Goal: Task Accomplishment & Management: Complete application form

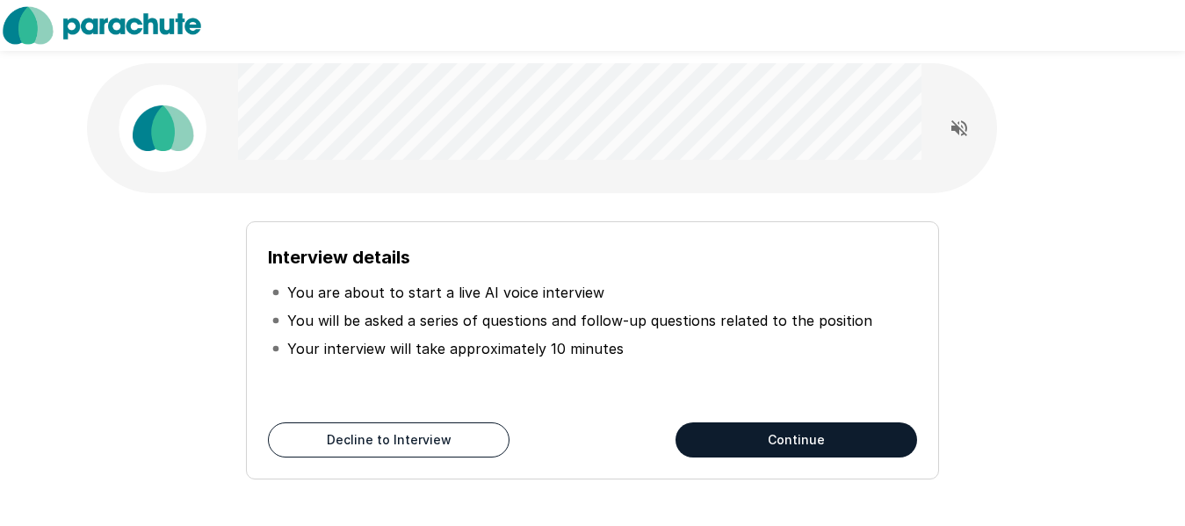
click at [954, 133] on icon "Read questions aloud" at bounding box center [959, 128] width 21 height 21
click at [914, 443] on button "Continue" at bounding box center [797, 440] width 242 height 35
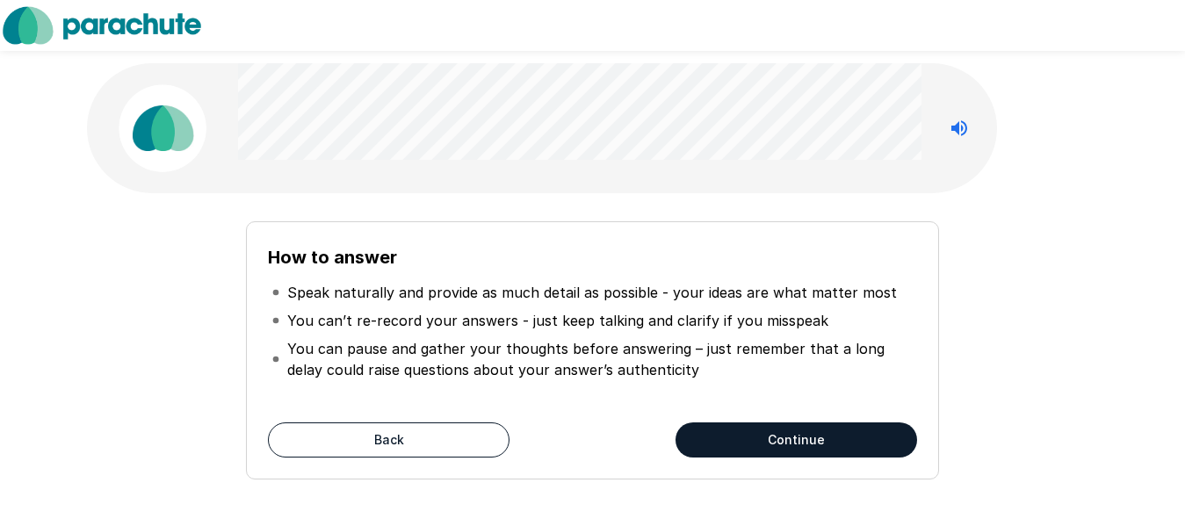
click at [725, 448] on button "Continue" at bounding box center [797, 440] width 242 height 35
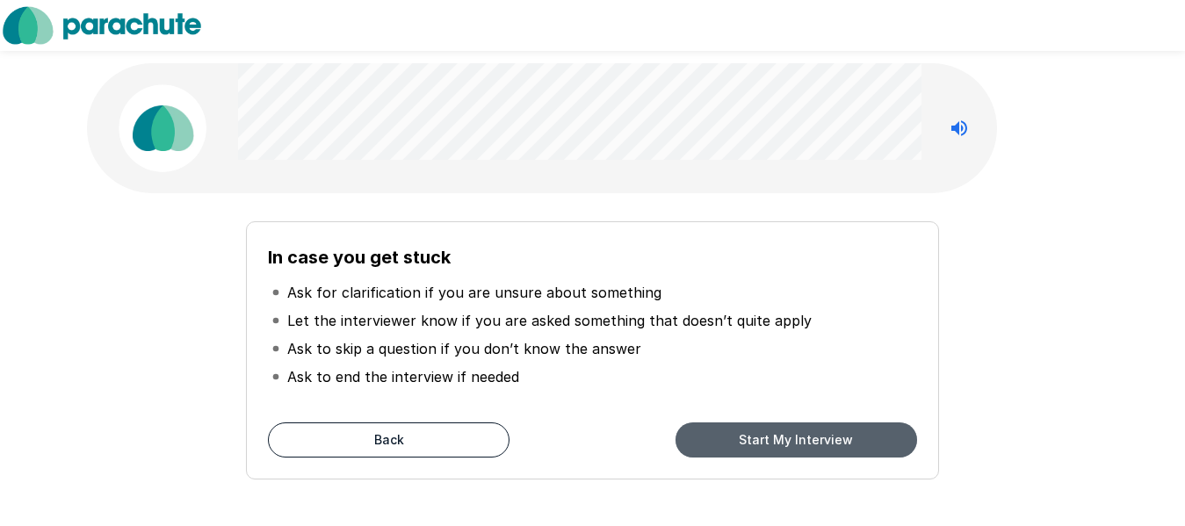
click at [754, 429] on button "Start My Interview" at bounding box center [797, 440] width 242 height 35
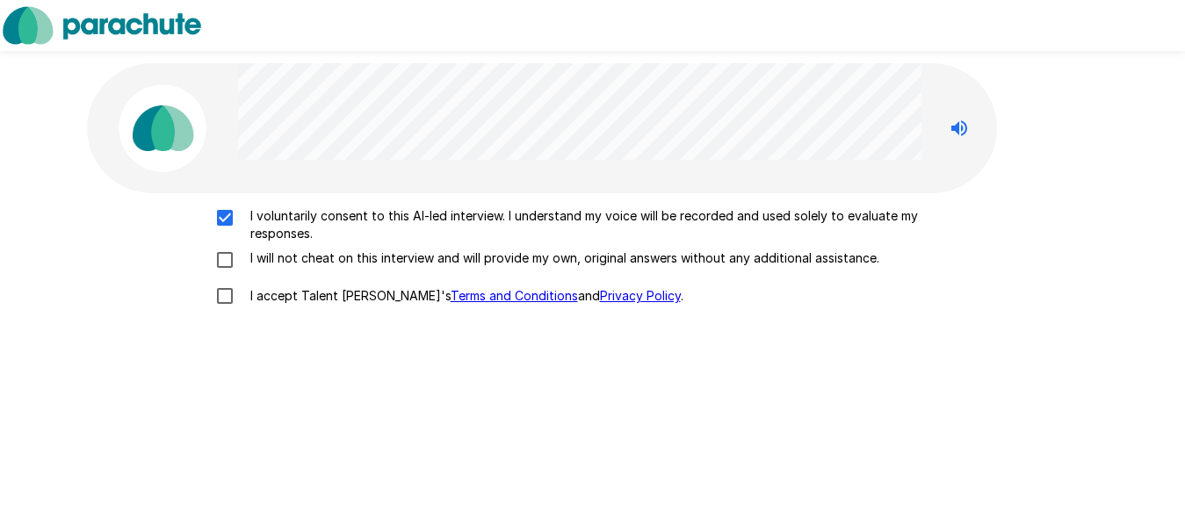
click at [248, 264] on p "I will not cheat on this interview and will provide my own, original answers wi…" at bounding box center [561, 258] width 636 height 18
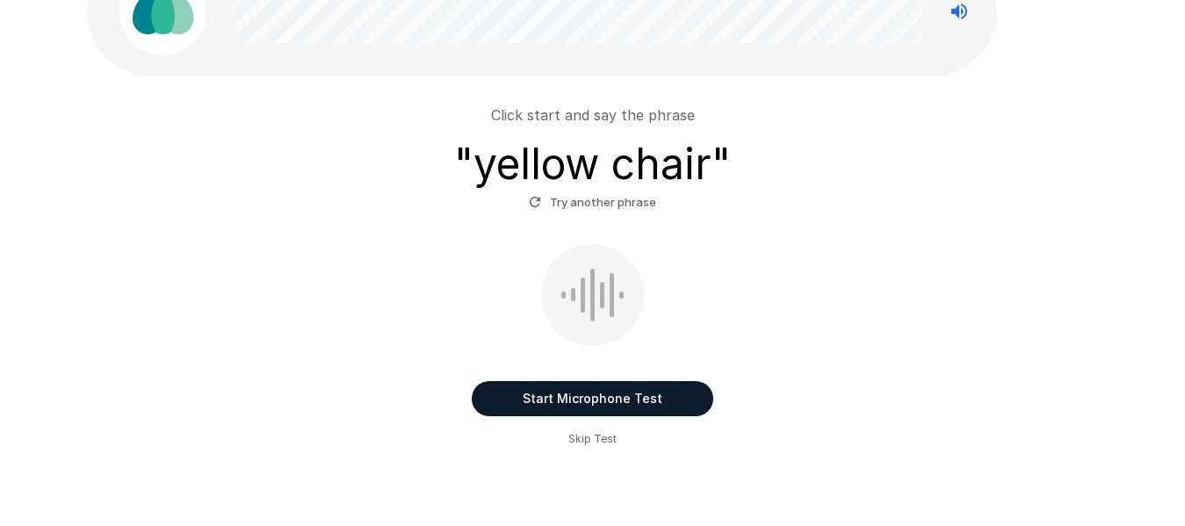
scroll to position [88, 0]
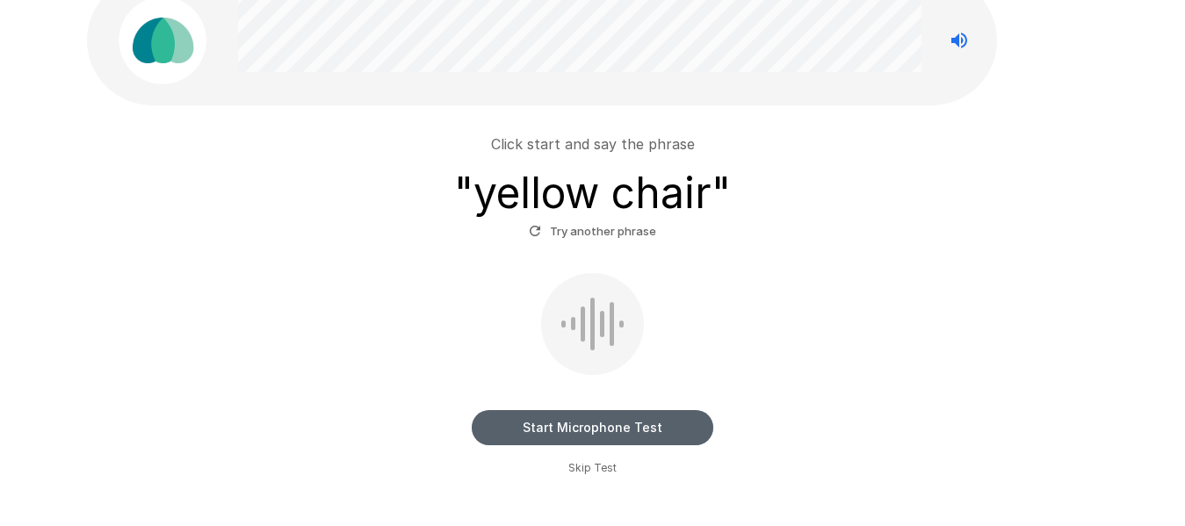
click at [668, 430] on button "Start Microphone Test" at bounding box center [593, 427] width 242 height 35
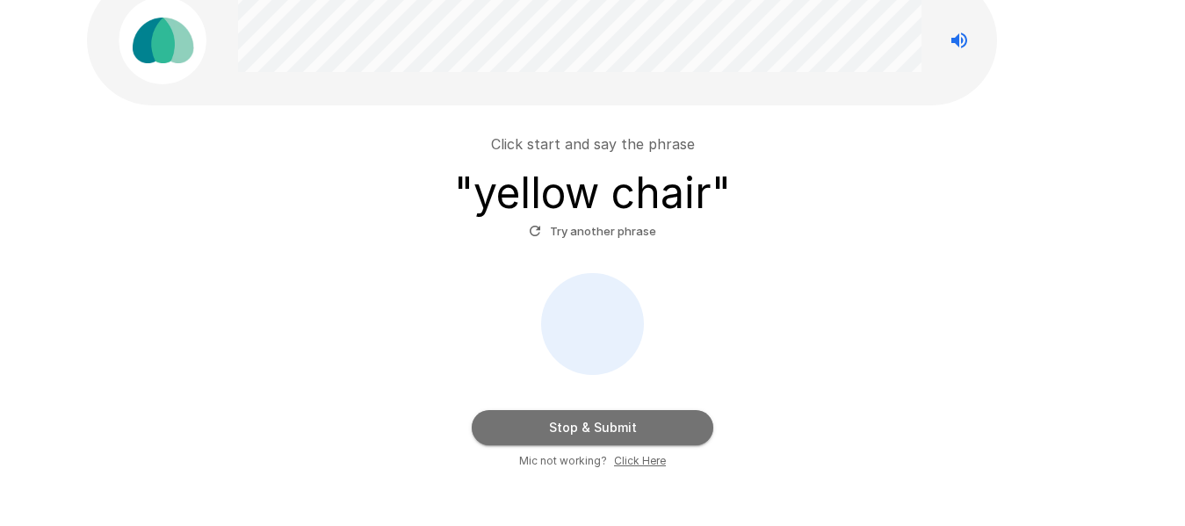
click at [676, 430] on button "Stop & Submit" at bounding box center [593, 427] width 242 height 35
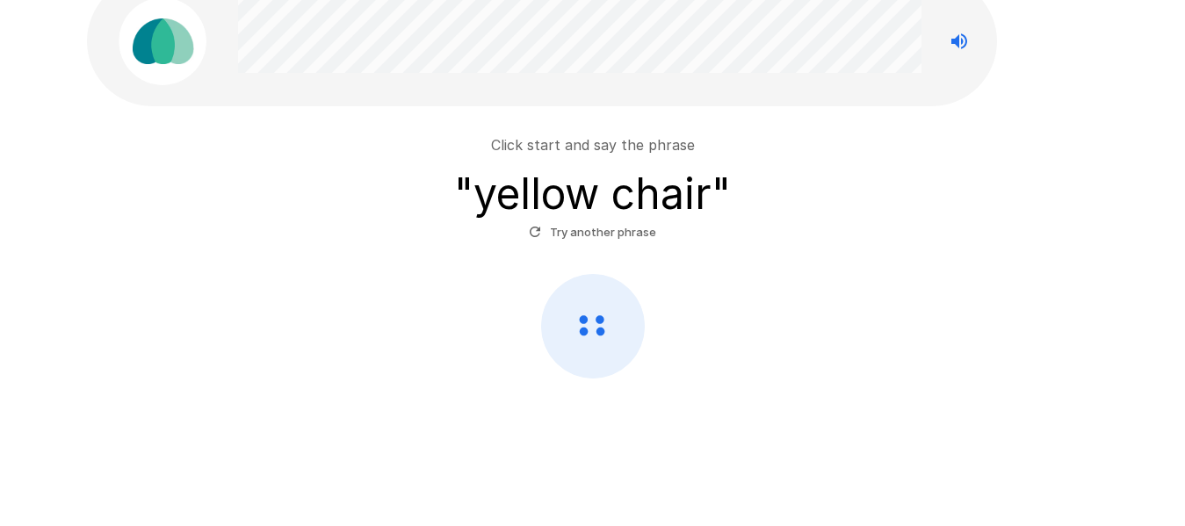
scroll to position [87, 0]
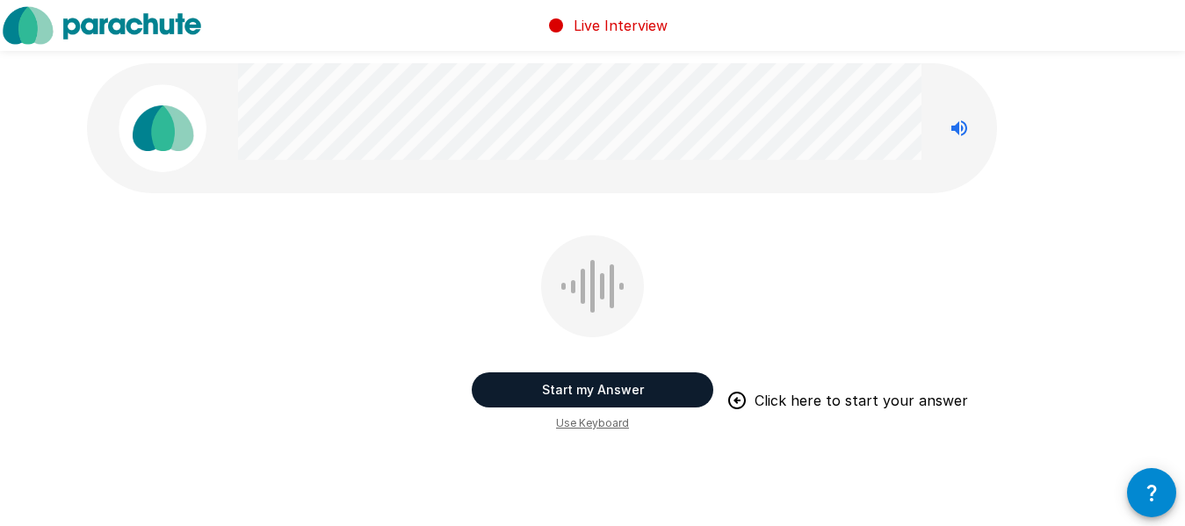
click at [661, 388] on button "Start my Answer" at bounding box center [593, 389] width 242 height 35
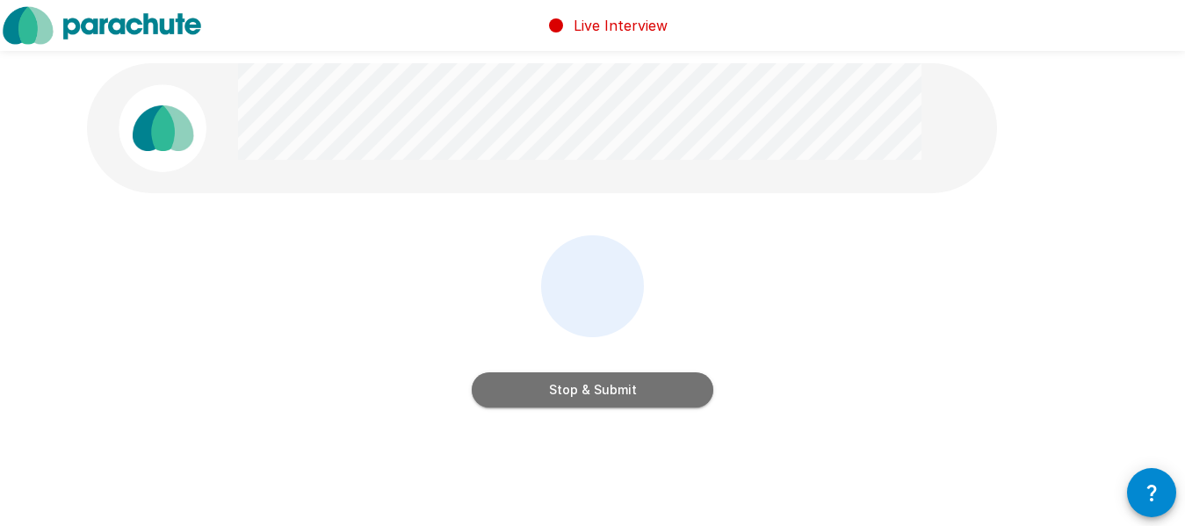
click at [657, 391] on button "Stop & Submit" at bounding box center [593, 389] width 242 height 35
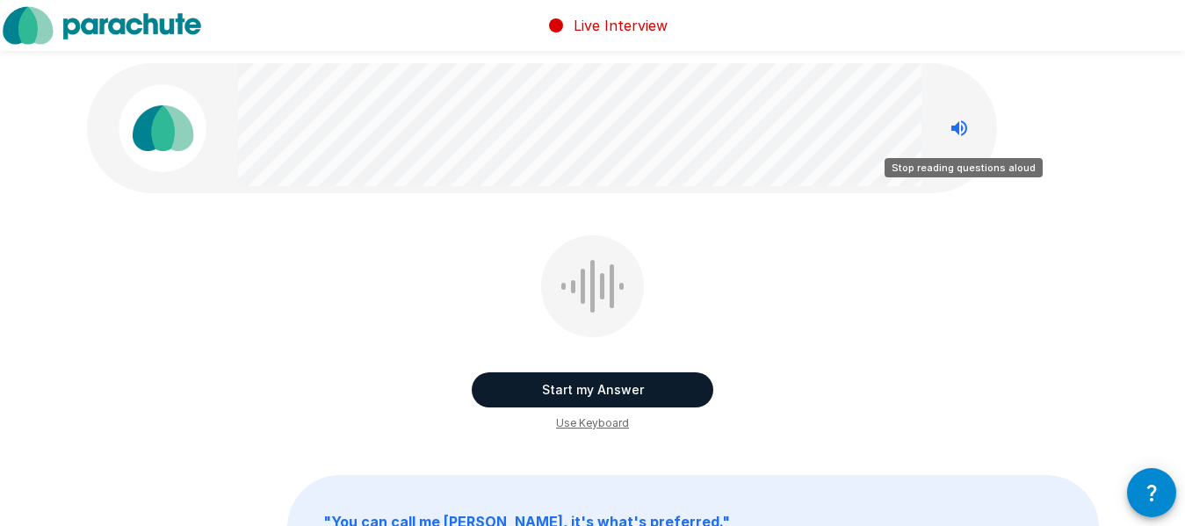
click at [953, 124] on icon "Stop reading questions aloud" at bounding box center [959, 128] width 21 height 21
drag, startPoint x: 962, startPoint y: 125, endPoint x: 945, endPoint y: 131, distance: 17.8
click at [959, 128] on icon "Read questions aloud" at bounding box center [959, 128] width 21 height 21
click at [951, 126] on icon "Stop reading questions aloud" at bounding box center [959, 128] width 21 height 21
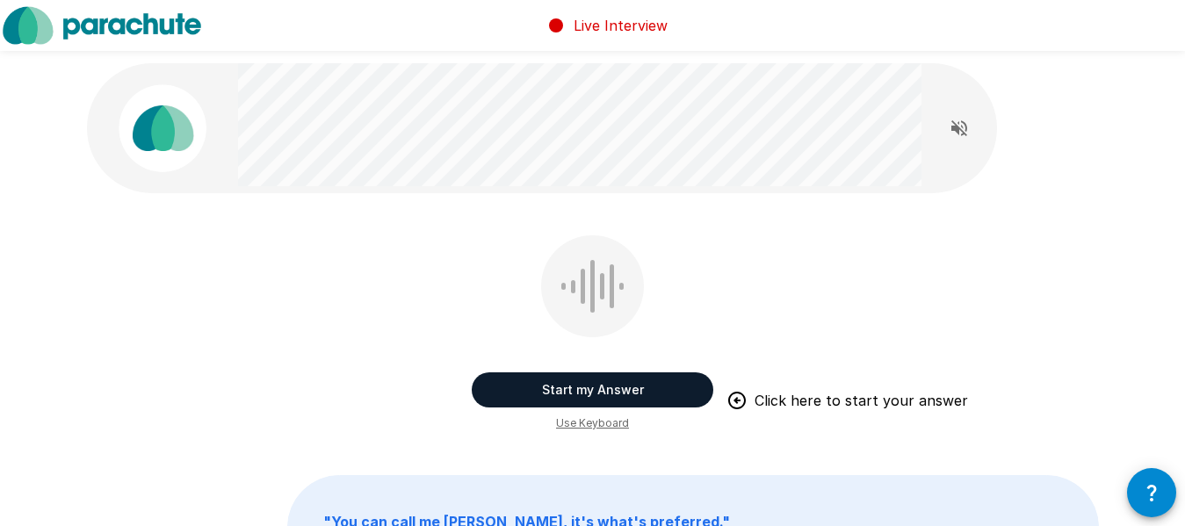
click at [973, 129] on button "Read questions aloud" at bounding box center [959, 128] width 35 height 35
click at [645, 388] on button "Start my Answer" at bounding box center [593, 389] width 242 height 35
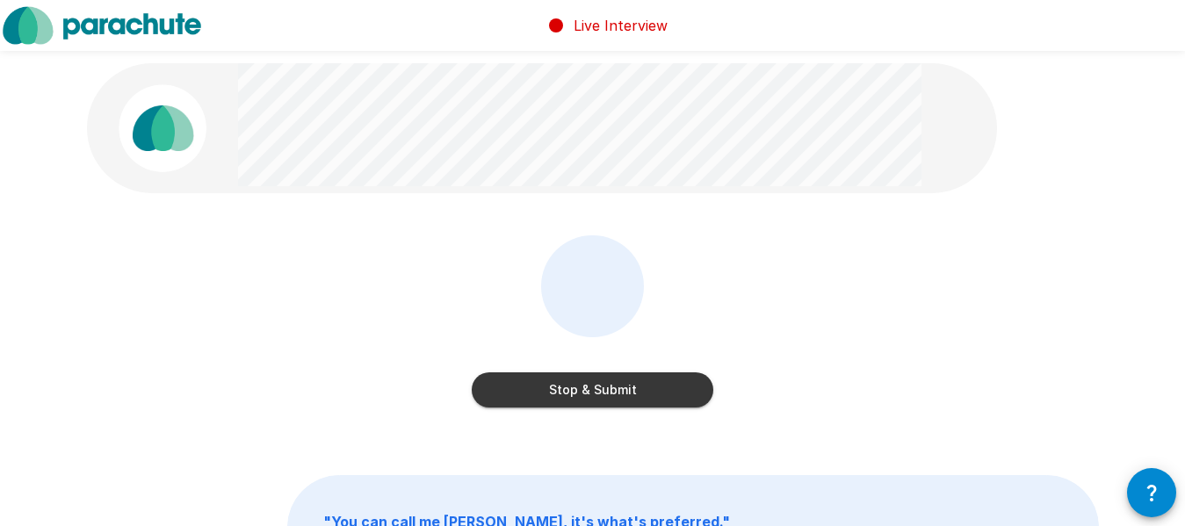
click at [662, 386] on button "Stop & Submit" at bounding box center [593, 389] width 242 height 35
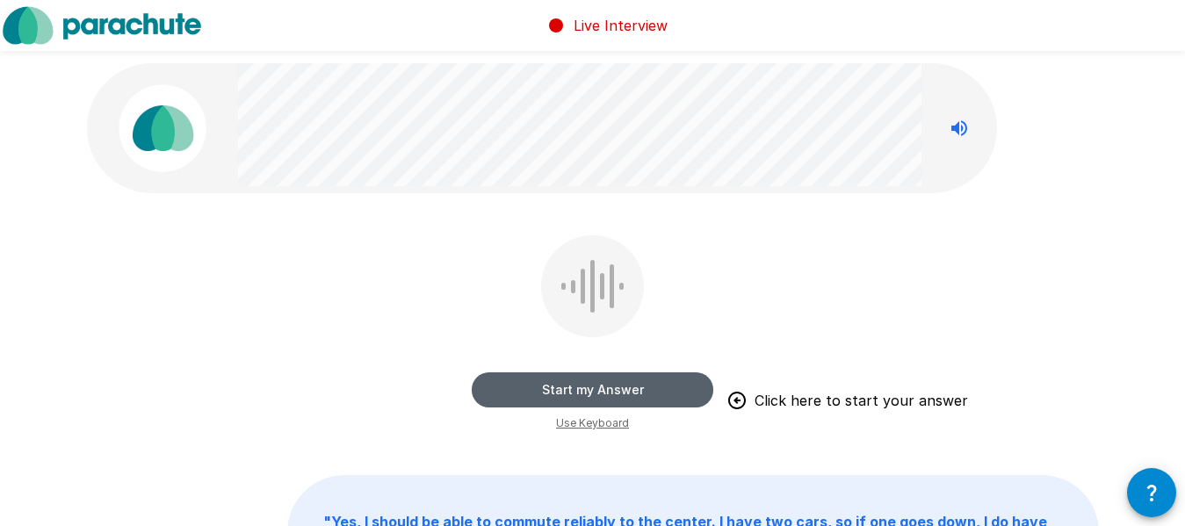
drag, startPoint x: 655, startPoint y: 390, endPoint x: 647, endPoint y: 386, distance: 9.0
click at [647, 386] on button "Start my Answer" at bounding box center [593, 389] width 242 height 35
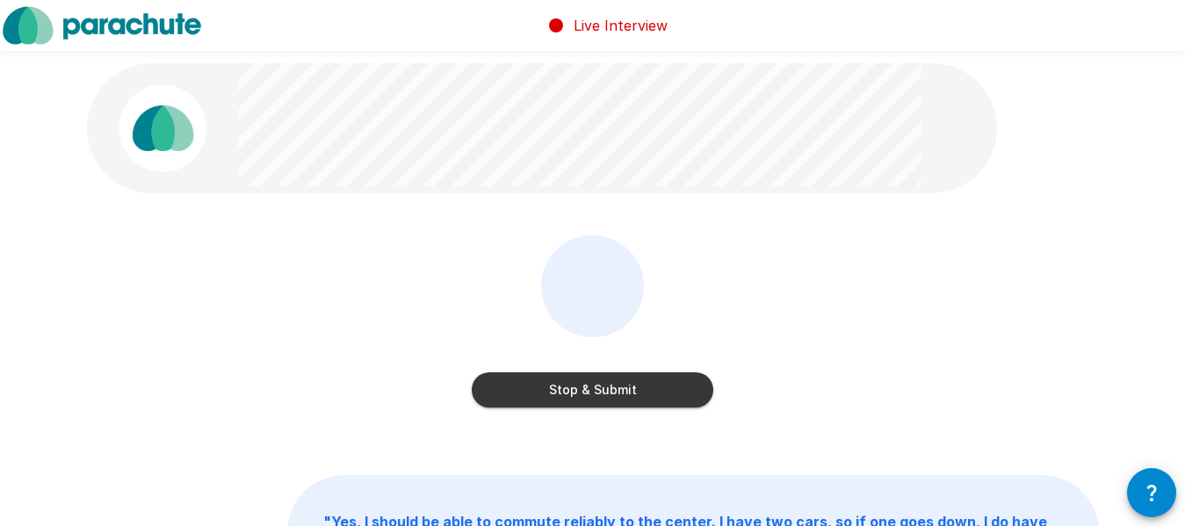
click at [614, 400] on button "Stop & Submit" at bounding box center [593, 389] width 242 height 35
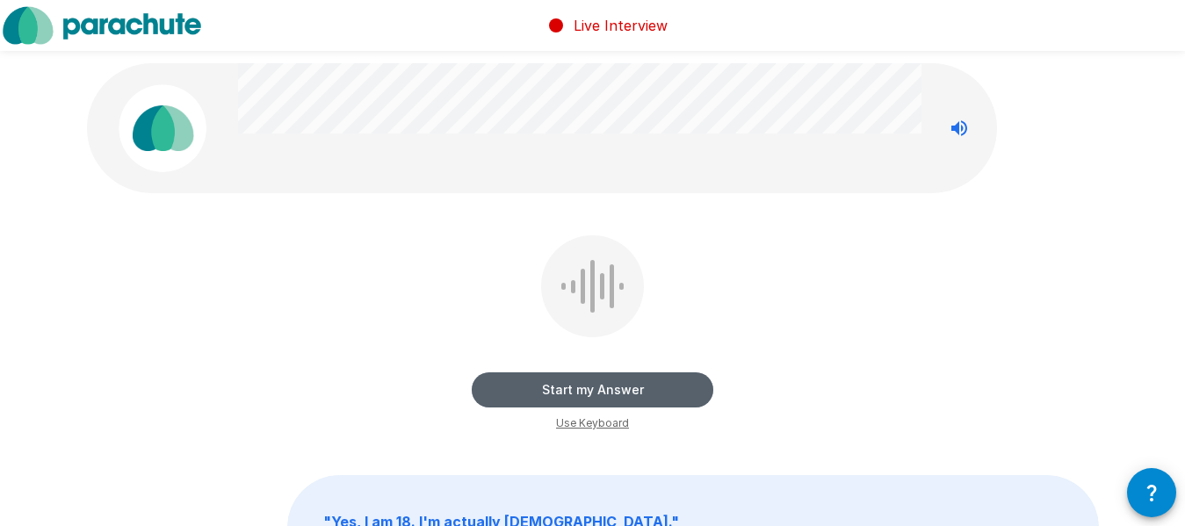
click at [573, 383] on button "Start my Answer" at bounding box center [593, 389] width 242 height 35
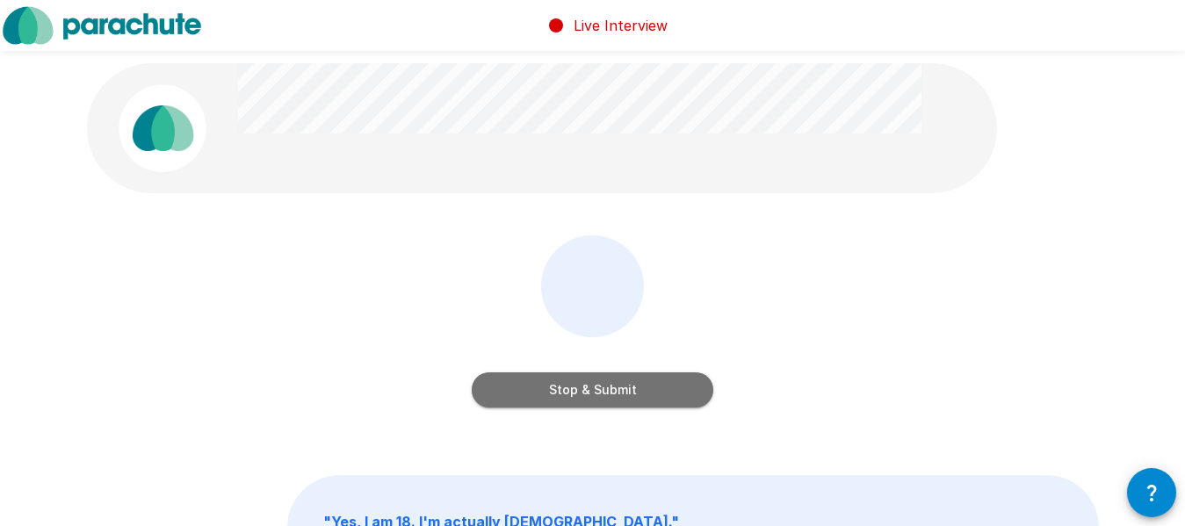
click at [637, 381] on button "Stop & Submit" at bounding box center [593, 389] width 242 height 35
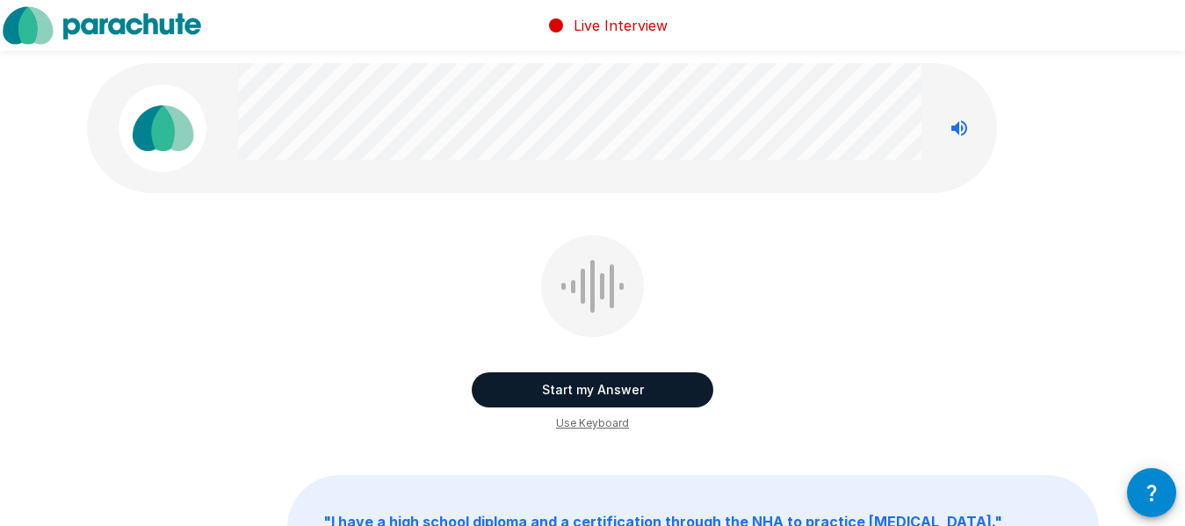
click at [690, 379] on button "Start my Answer" at bounding box center [593, 389] width 242 height 35
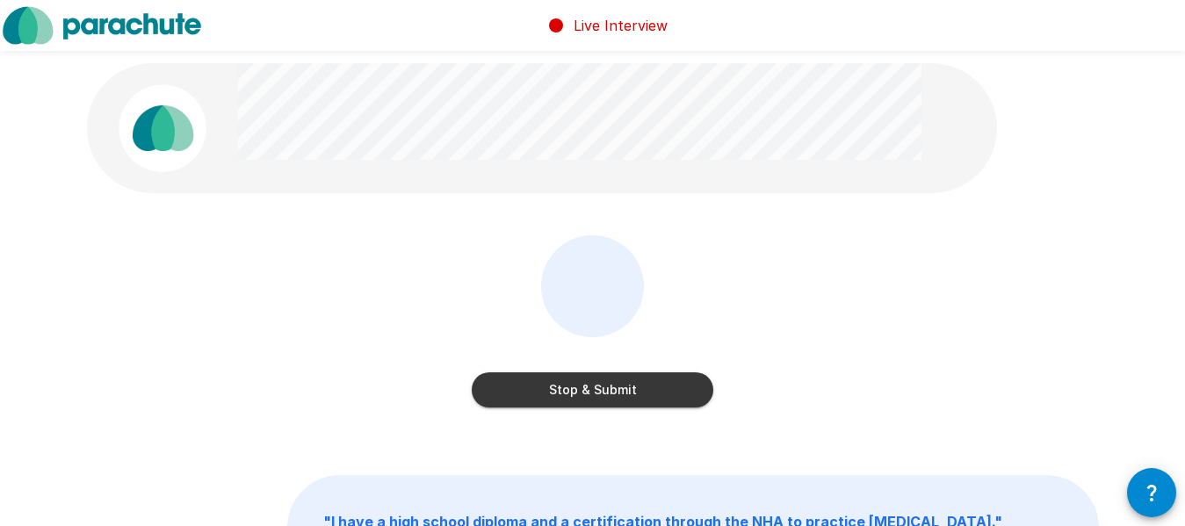
click at [639, 393] on button "Stop & Submit" at bounding box center [593, 389] width 242 height 35
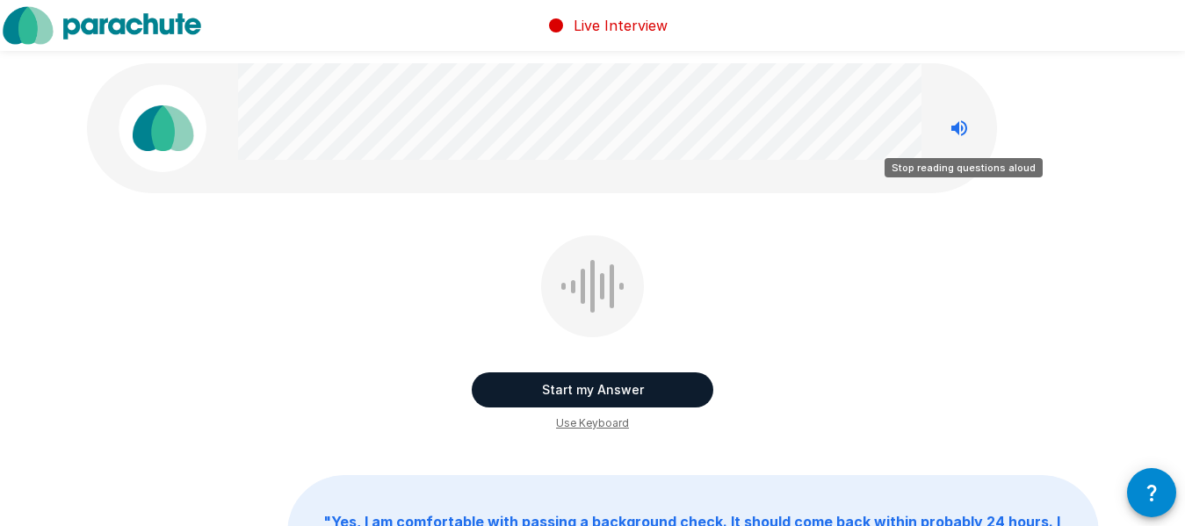
click at [972, 137] on button "Stop reading questions aloud" at bounding box center [959, 128] width 35 height 35
click at [625, 389] on button "Start my Answer" at bounding box center [593, 389] width 242 height 35
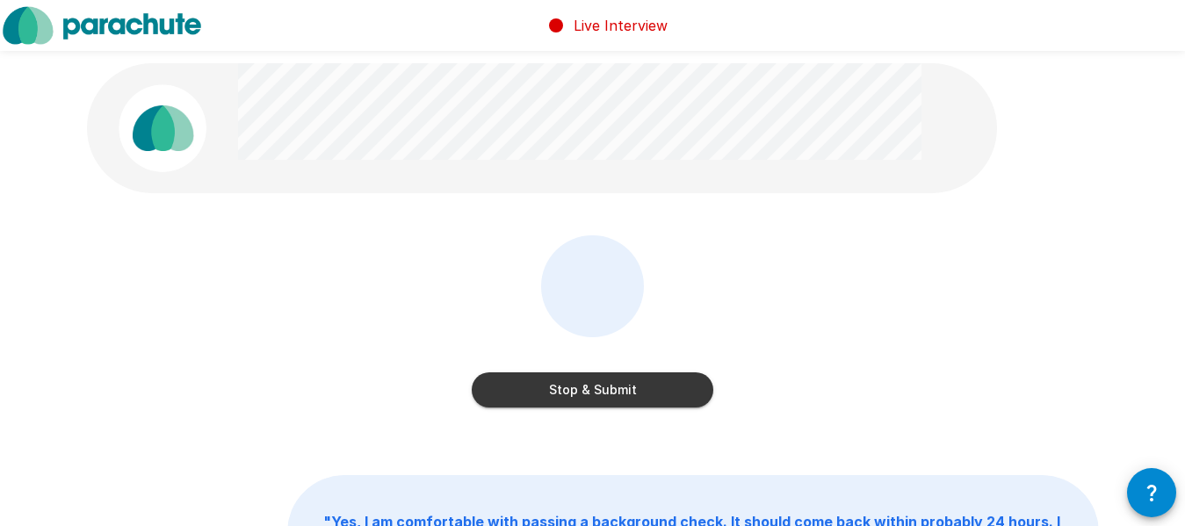
click at [630, 387] on button "Stop & Submit" at bounding box center [593, 389] width 242 height 35
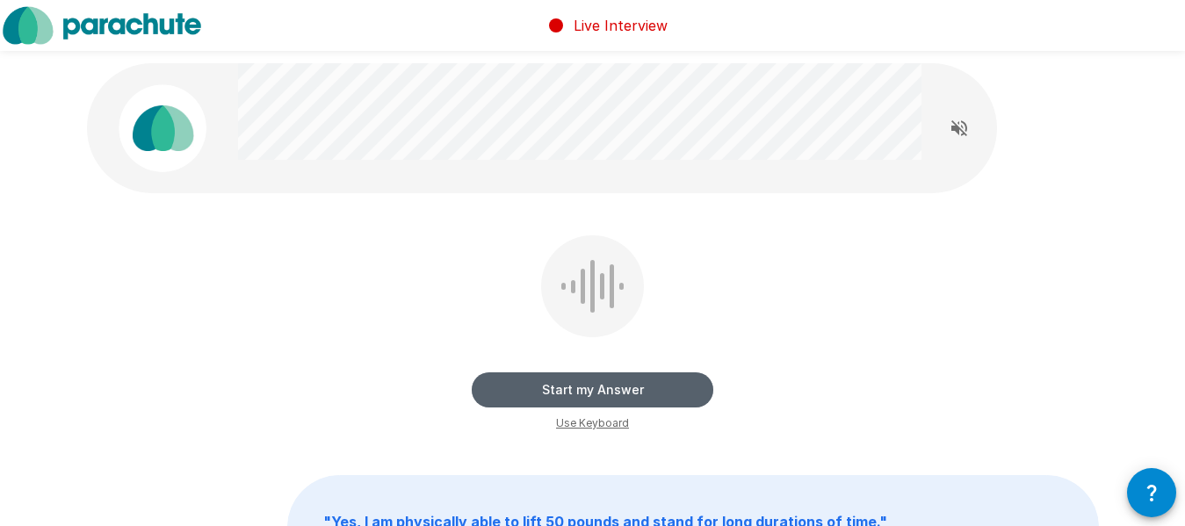
click at [673, 392] on button "Start my Answer" at bounding box center [593, 389] width 242 height 35
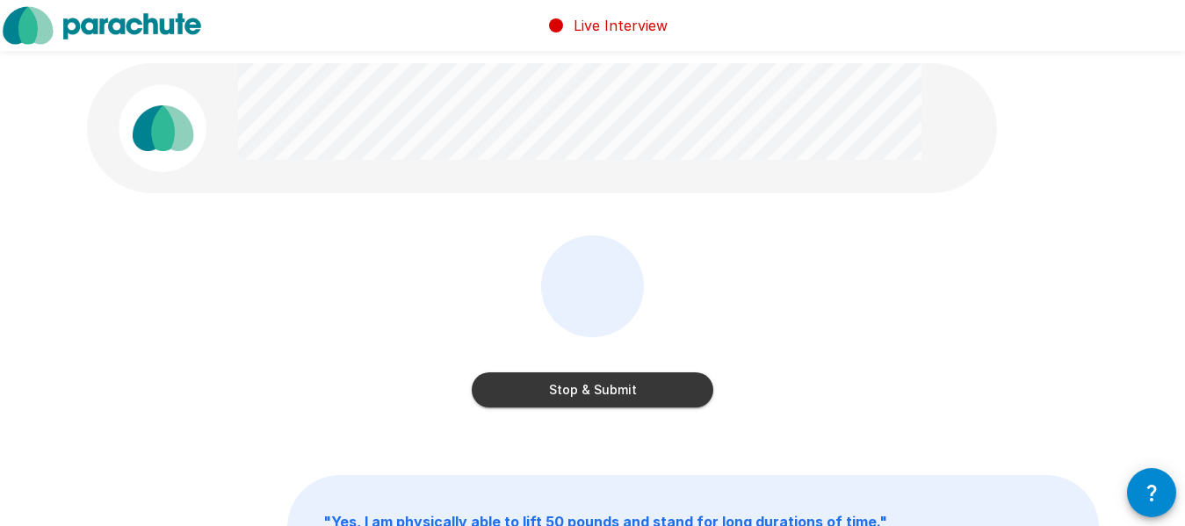
click at [676, 389] on button "Stop & Submit" at bounding box center [593, 389] width 242 height 35
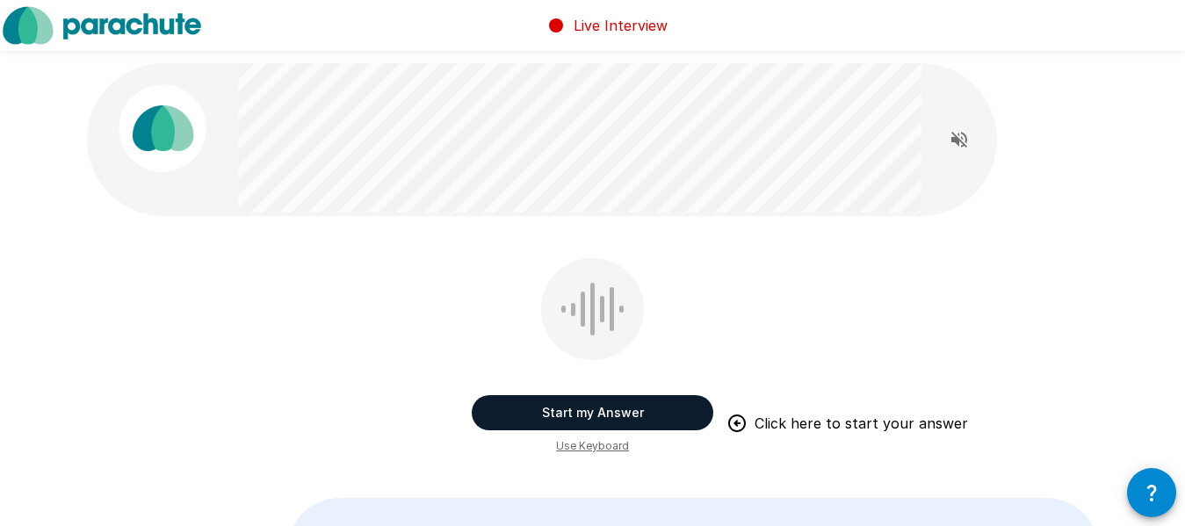
click at [674, 405] on button "Start my Answer" at bounding box center [593, 412] width 242 height 35
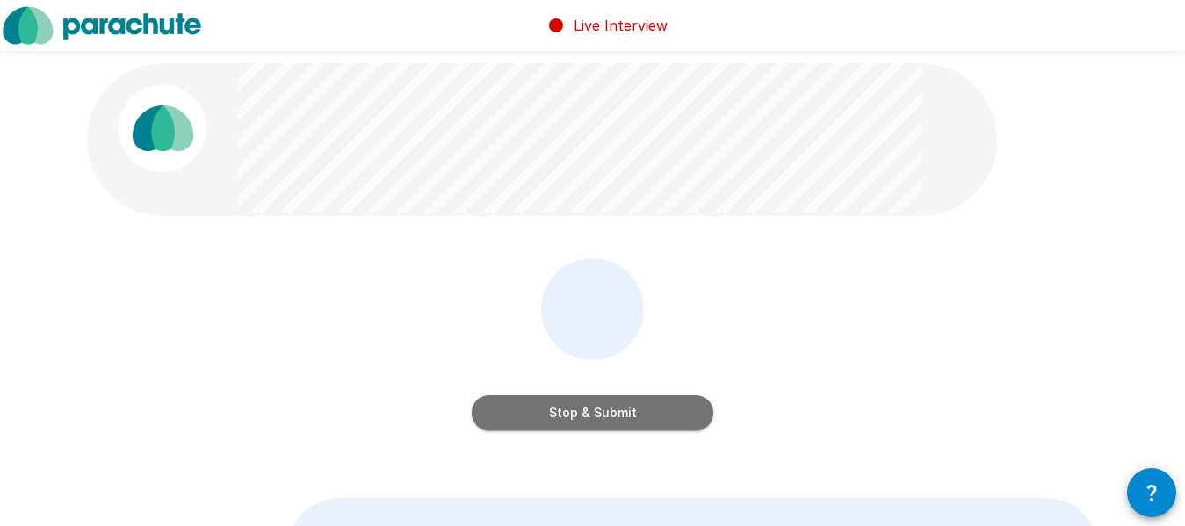
click at [674, 405] on button "Stop & Submit" at bounding box center [593, 412] width 242 height 35
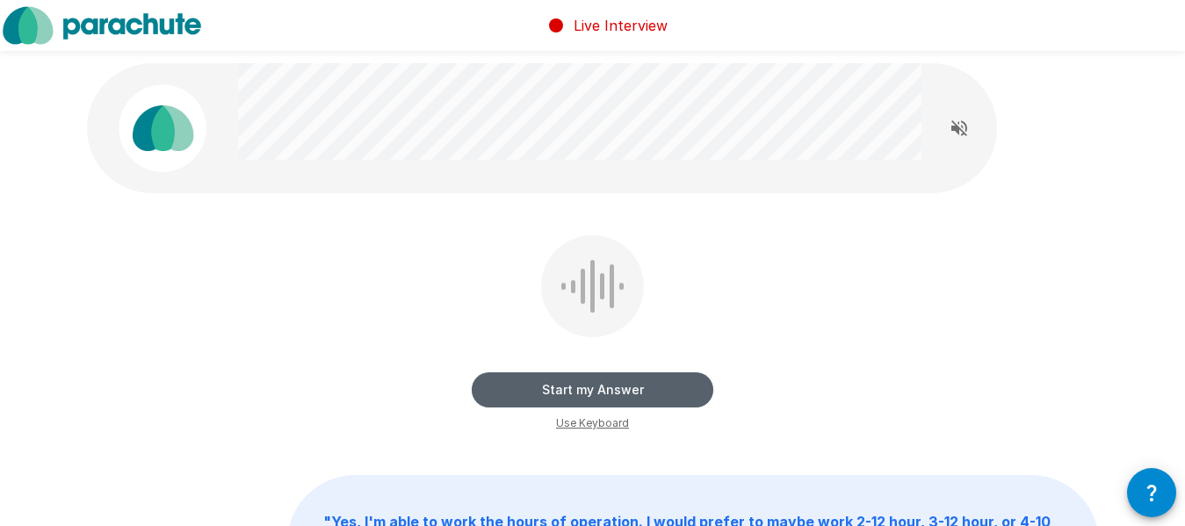
click at [607, 393] on button "Start my Answer" at bounding box center [593, 389] width 242 height 35
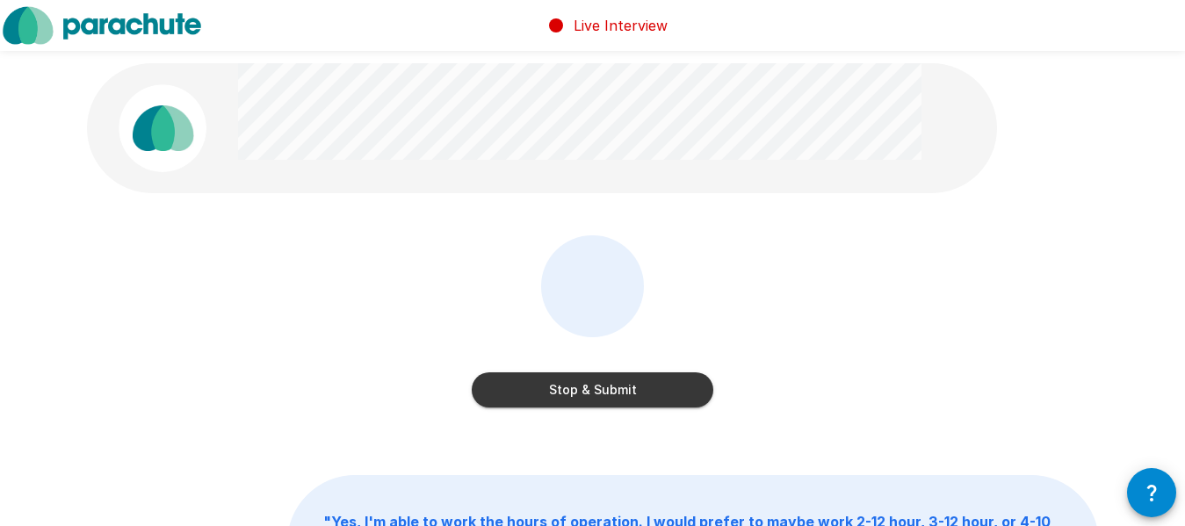
click at [603, 395] on button "Stop & Submit" at bounding box center [593, 389] width 242 height 35
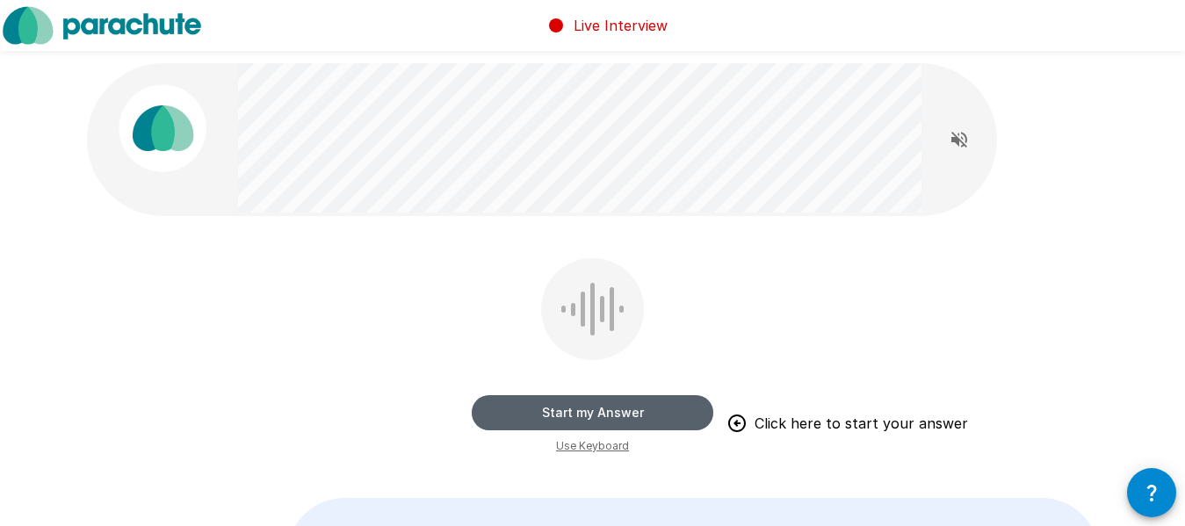
click at [648, 407] on button "Start my Answer" at bounding box center [593, 412] width 242 height 35
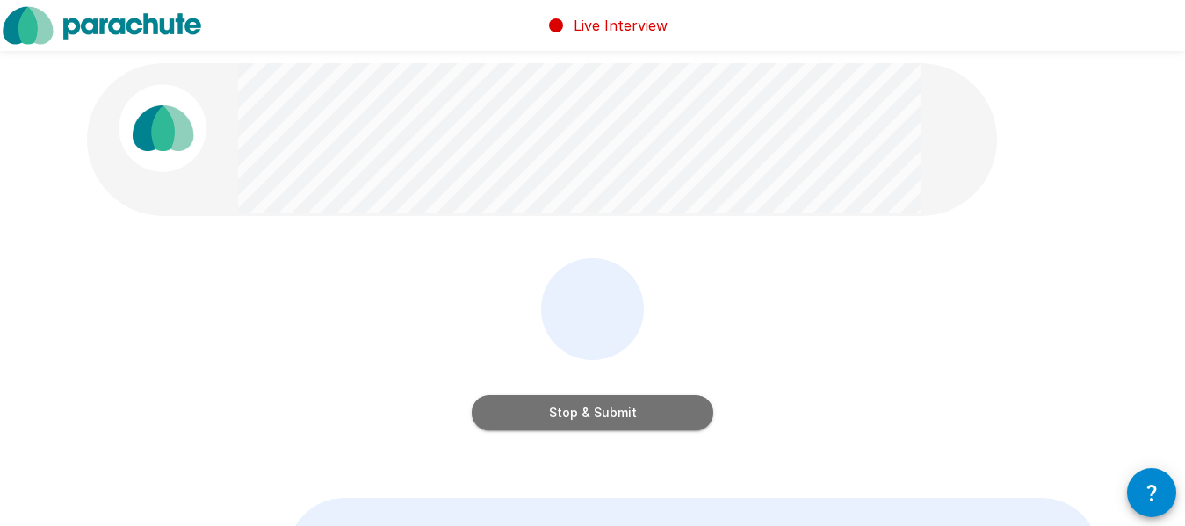
click at [648, 407] on button "Stop & Submit" at bounding box center [593, 412] width 242 height 35
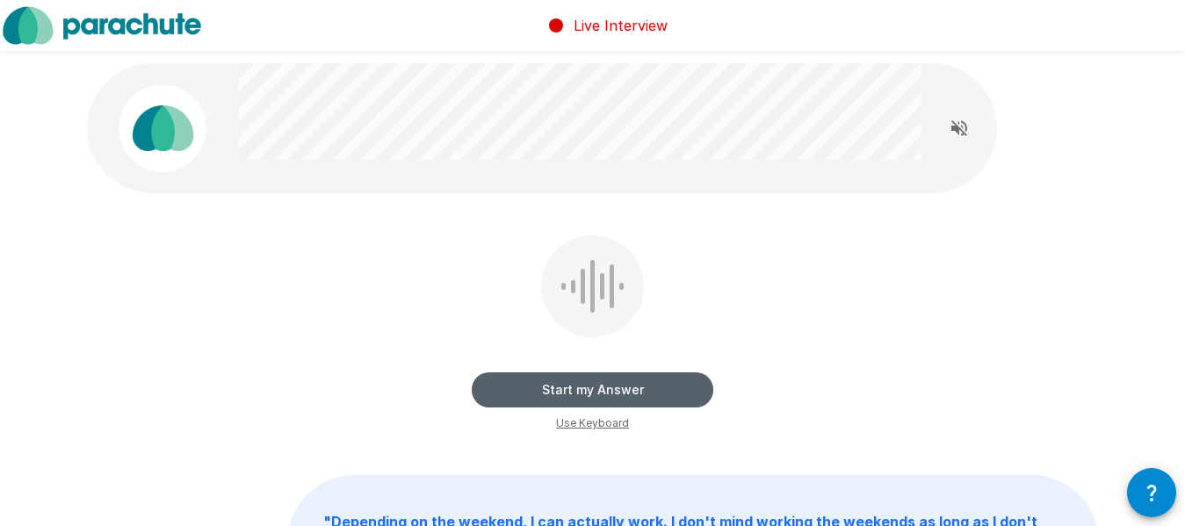
click at [660, 389] on button "Start my Answer" at bounding box center [593, 389] width 242 height 35
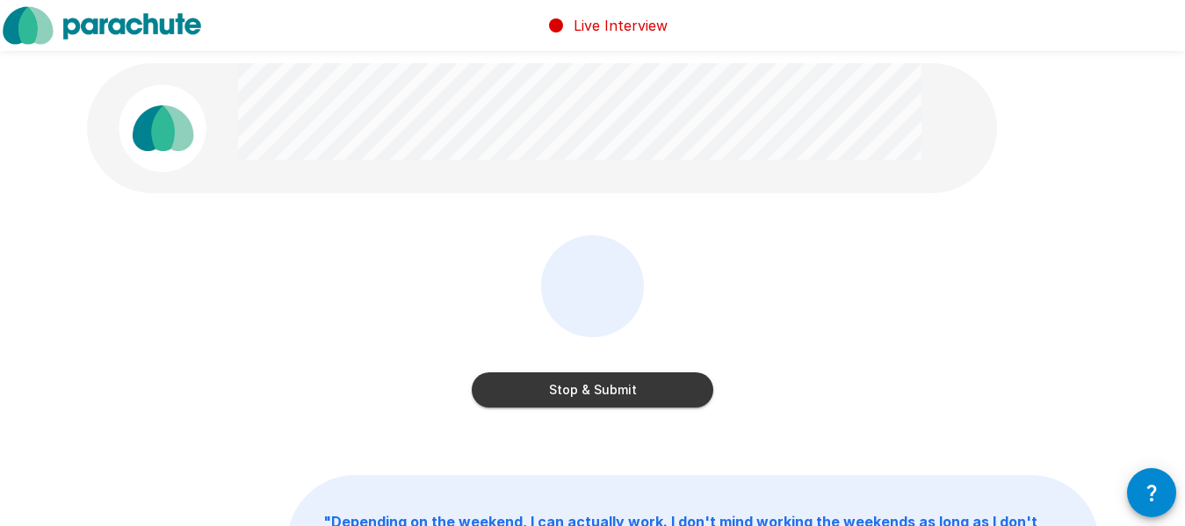
click at [660, 391] on button "Stop & Submit" at bounding box center [593, 389] width 242 height 35
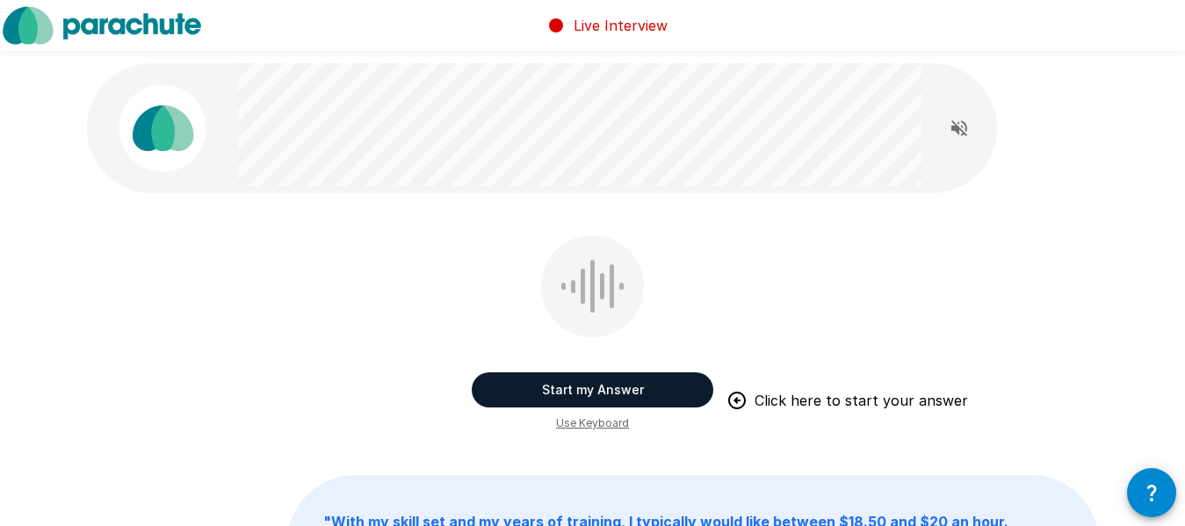
click at [640, 388] on button "Start my Answer" at bounding box center [593, 389] width 242 height 35
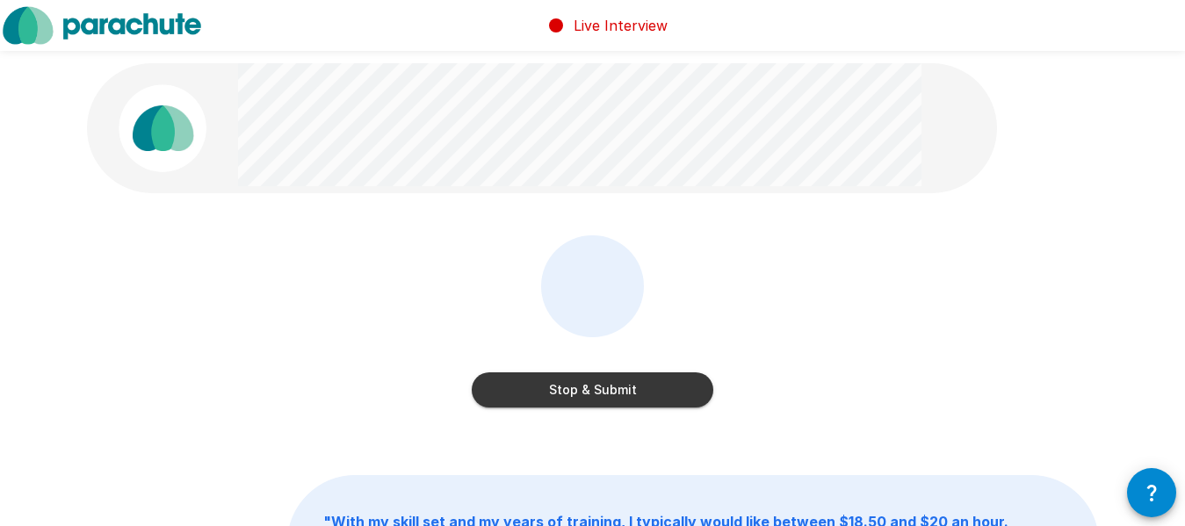
click at [674, 389] on button "Stop & Submit" at bounding box center [593, 389] width 242 height 35
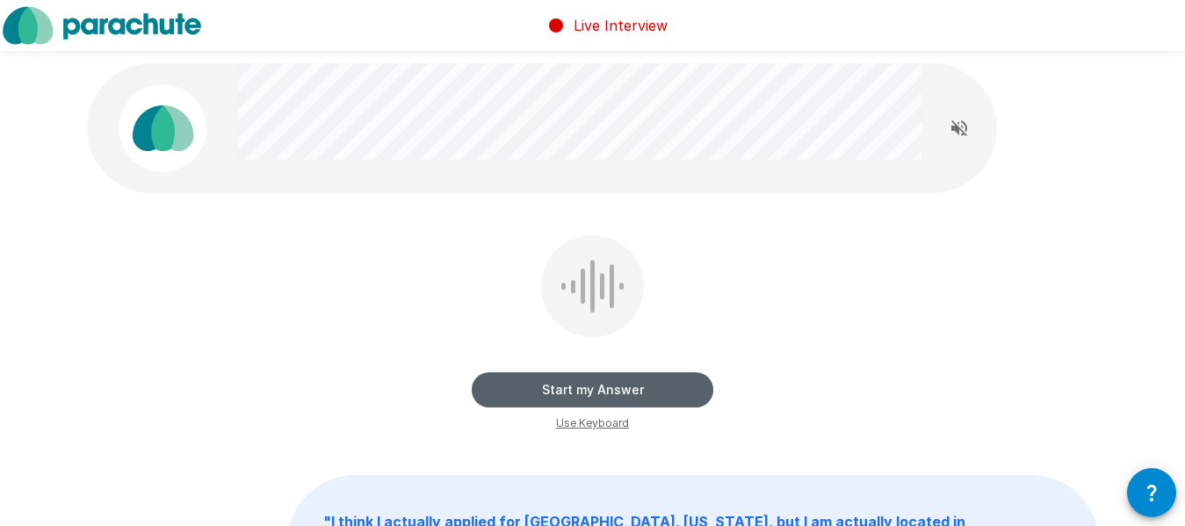
click at [631, 397] on button "Start my Answer" at bounding box center [593, 389] width 242 height 35
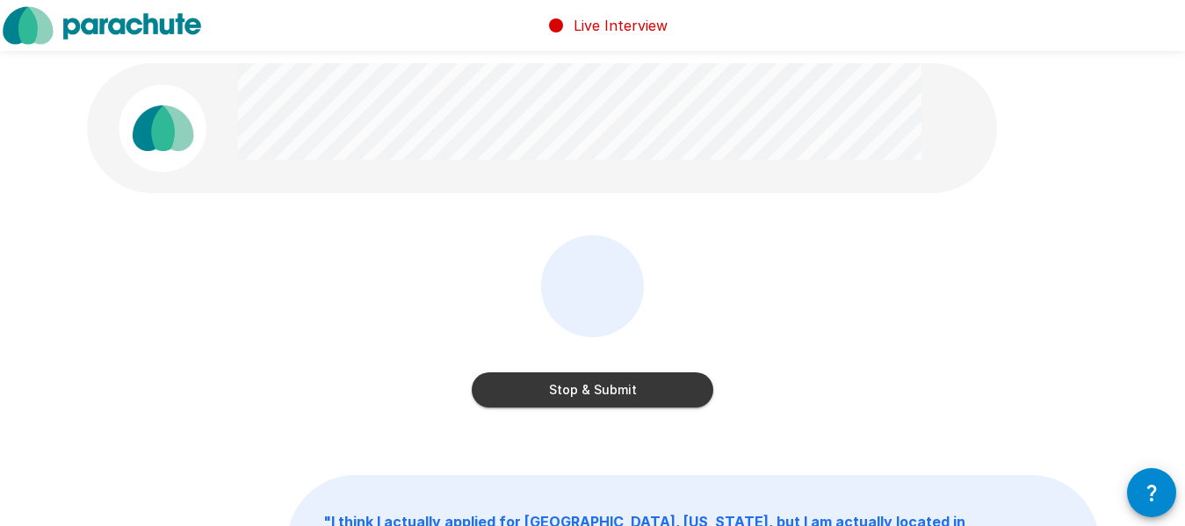
click at [597, 378] on button "Stop & Submit" at bounding box center [593, 389] width 242 height 35
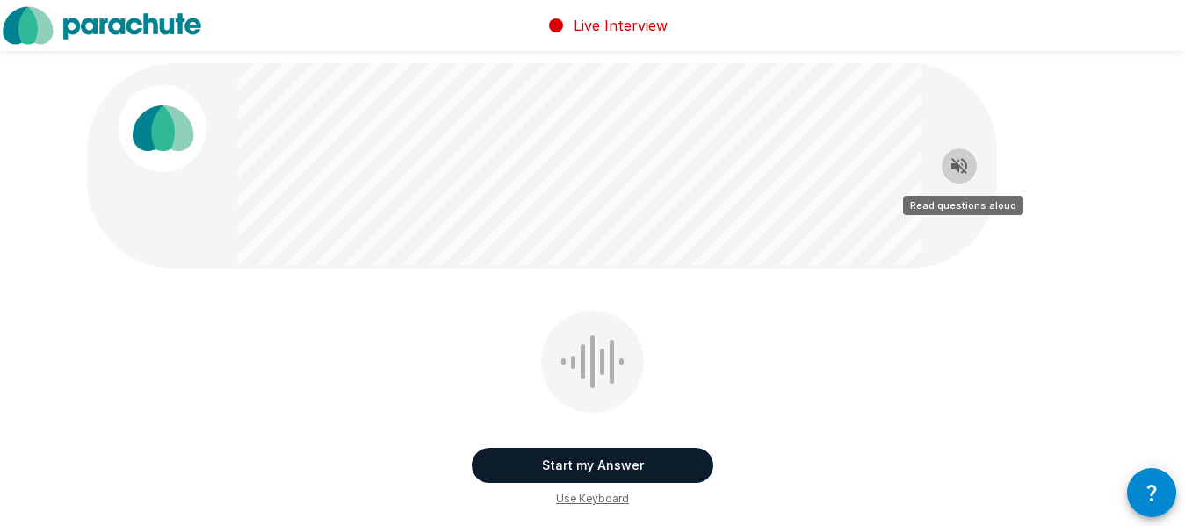
click at [965, 165] on icon "Read questions aloud" at bounding box center [959, 165] width 21 height 21
click at [965, 164] on icon "Stop reading questions aloud" at bounding box center [959, 165] width 21 height 21
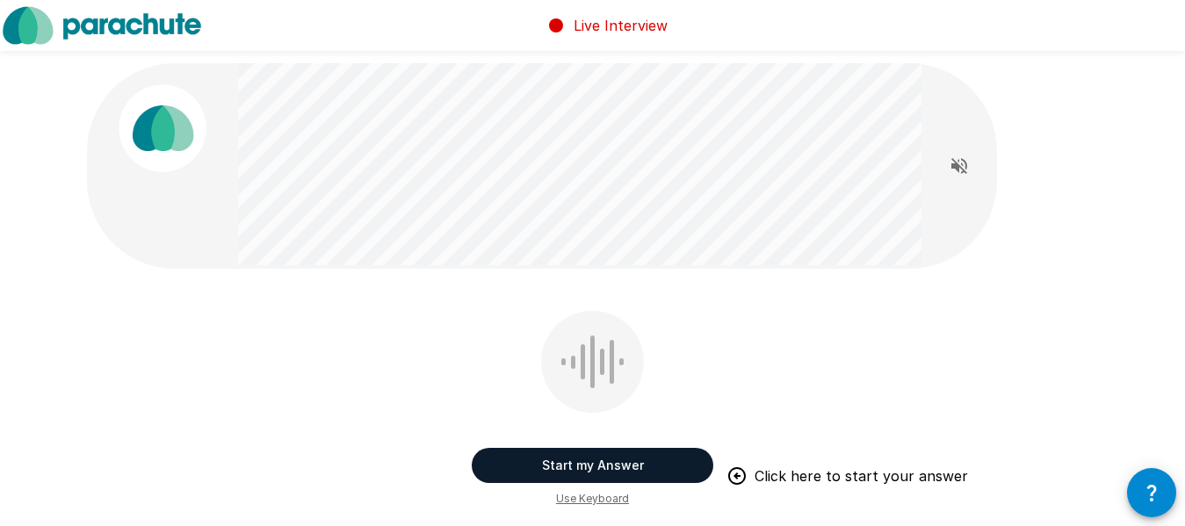
click at [668, 467] on button "Start my Answer" at bounding box center [593, 465] width 242 height 35
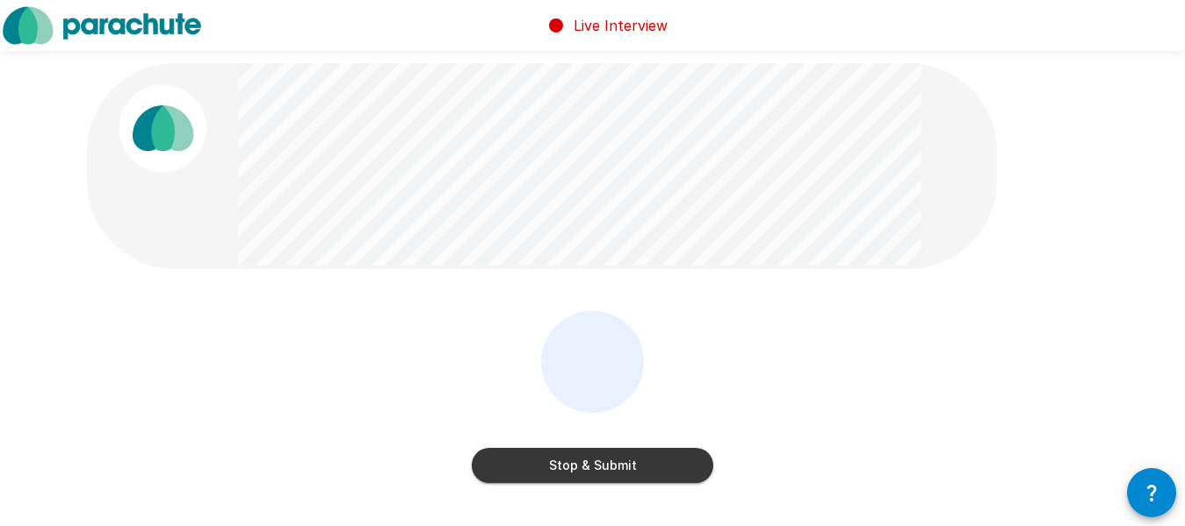
click at [665, 473] on button "Stop & Submit" at bounding box center [593, 465] width 242 height 35
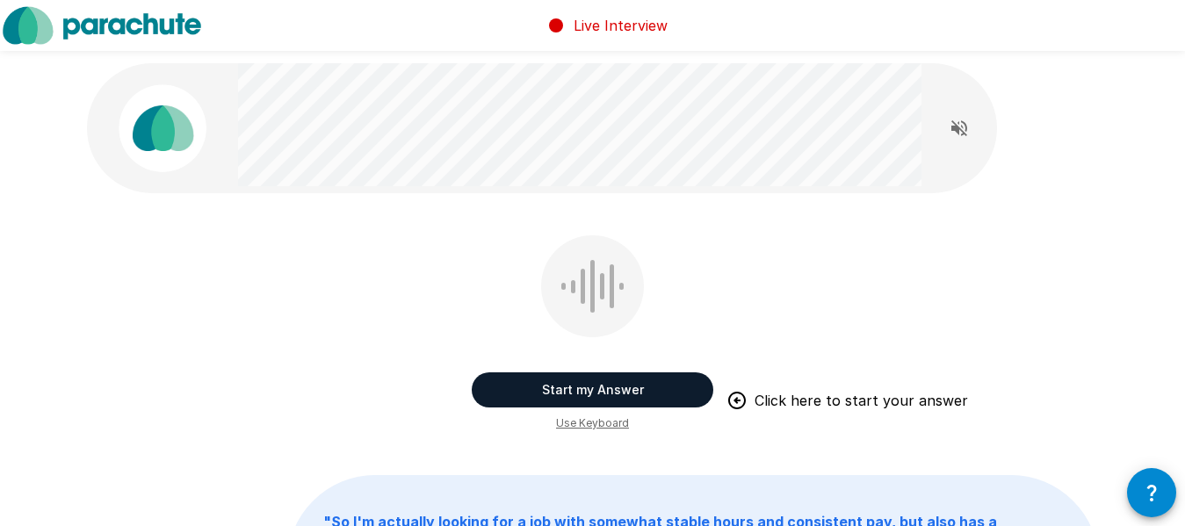
click at [642, 389] on button "Start my Answer" at bounding box center [593, 389] width 242 height 35
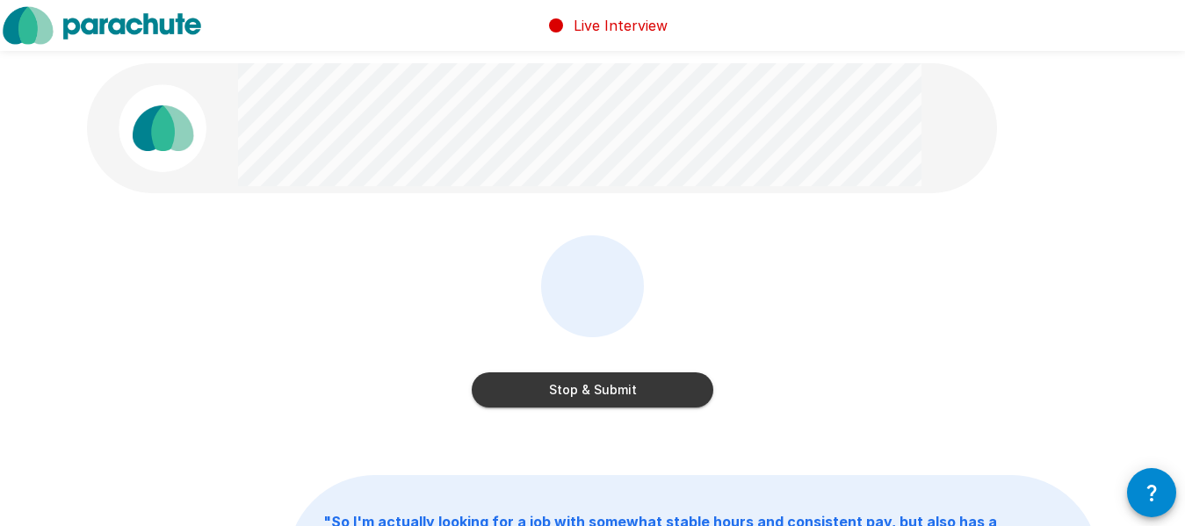
click at [642, 389] on button "Stop & Submit" at bounding box center [593, 389] width 242 height 35
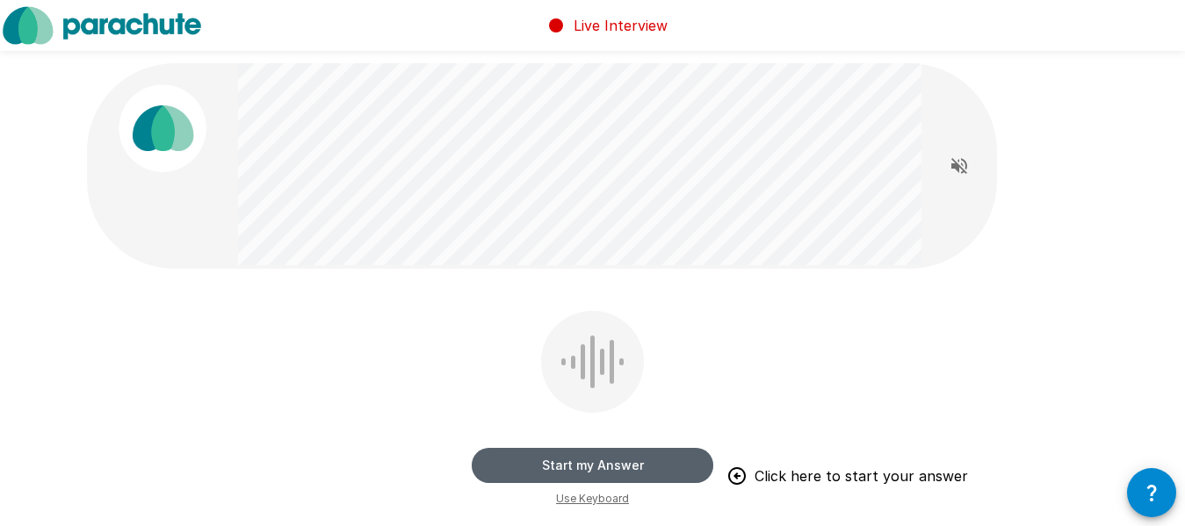
click at [590, 460] on button "Start my Answer" at bounding box center [593, 465] width 242 height 35
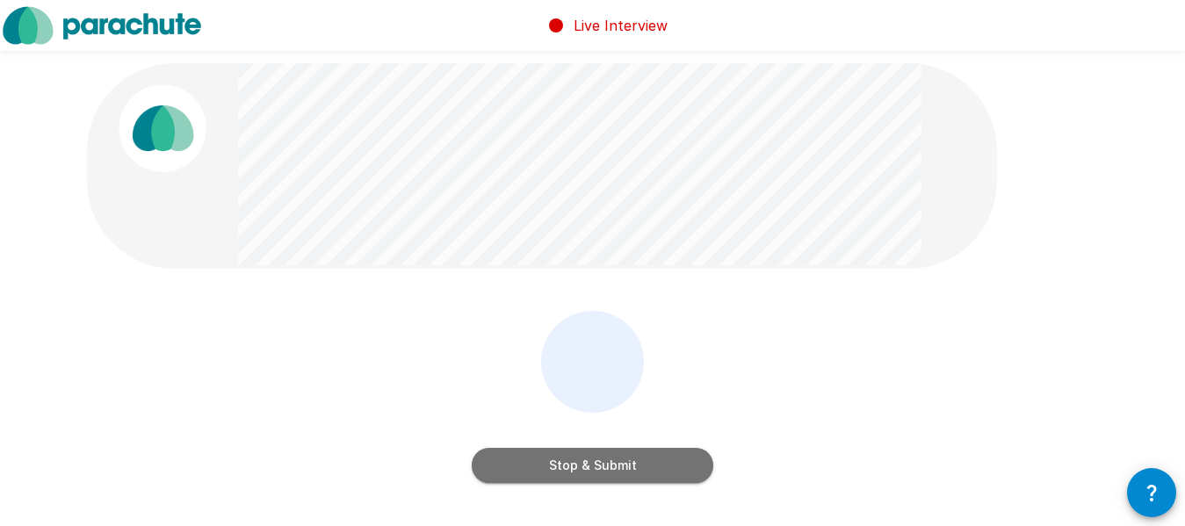
click at [637, 463] on button "Stop & Submit" at bounding box center [593, 465] width 242 height 35
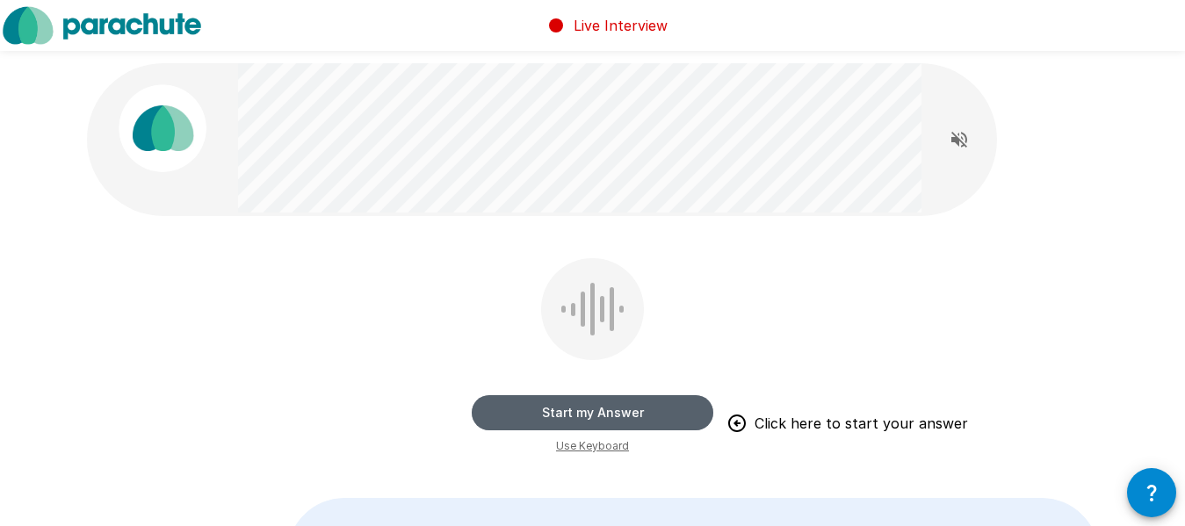
click at [630, 409] on button "Start my Answer" at bounding box center [593, 412] width 242 height 35
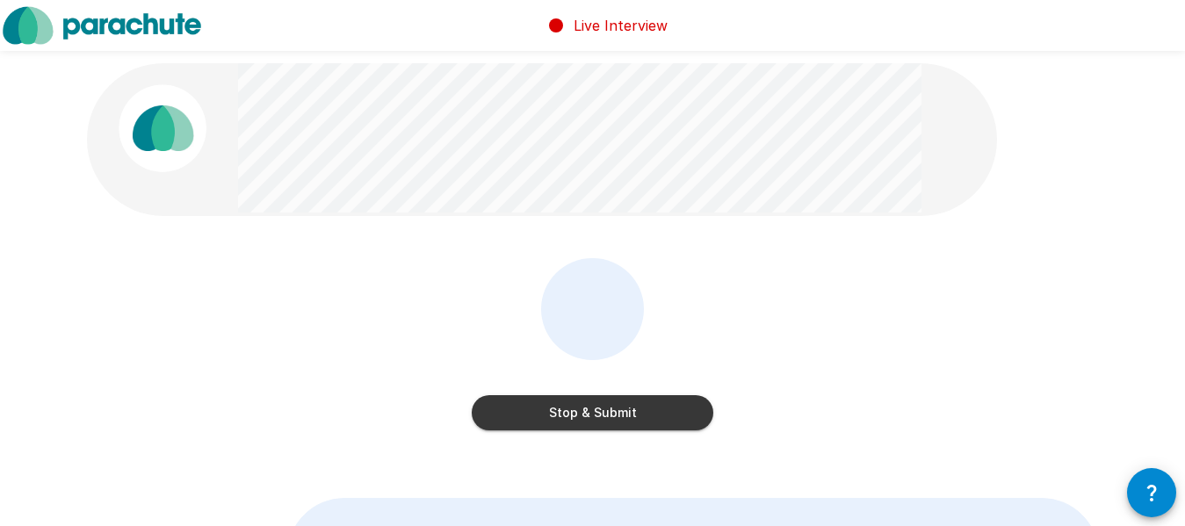
click at [670, 437] on div "Stop & Submit" at bounding box center [593, 357] width 1012 height 198
click at [676, 416] on button "Stop & Submit" at bounding box center [593, 412] width 242 height 35
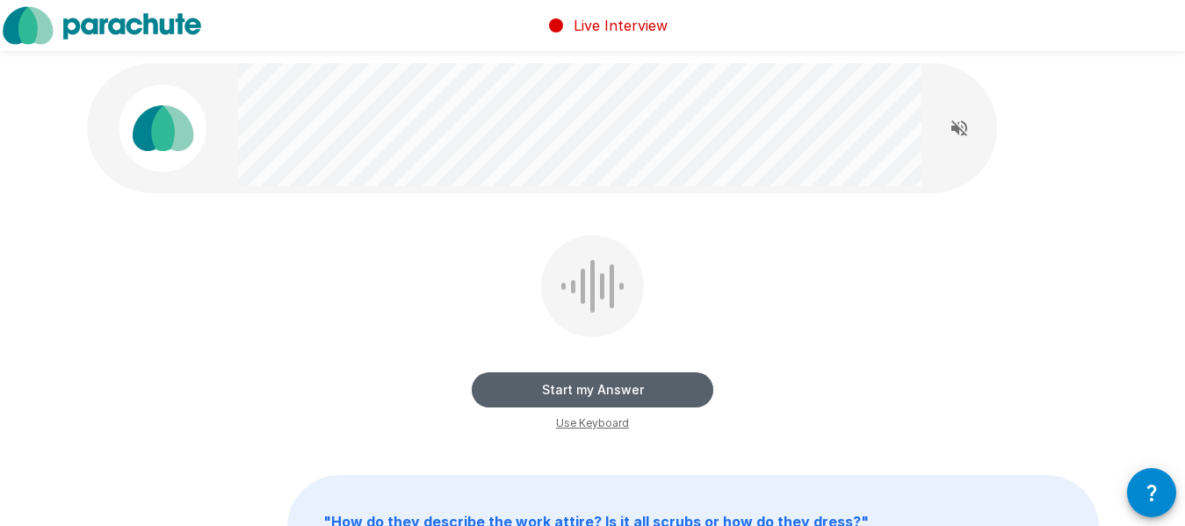
click at [613, 379] on button "Start my Answer" at bounding box center [593, 389] width 242 height 35
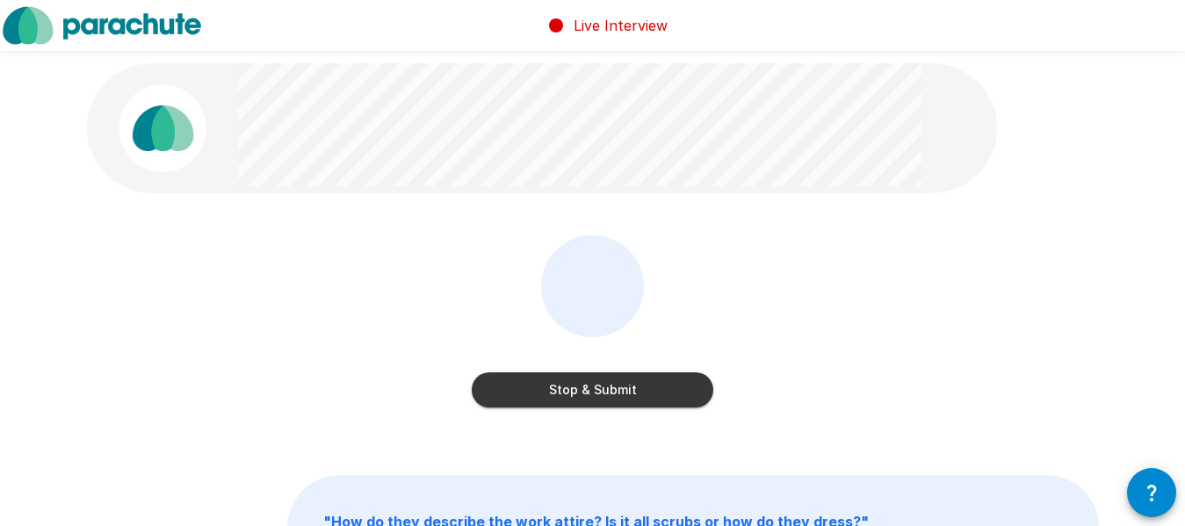
click at [666, 394] on button "Stop & Submit" at bounding box center [593, 389] width 242 height 35
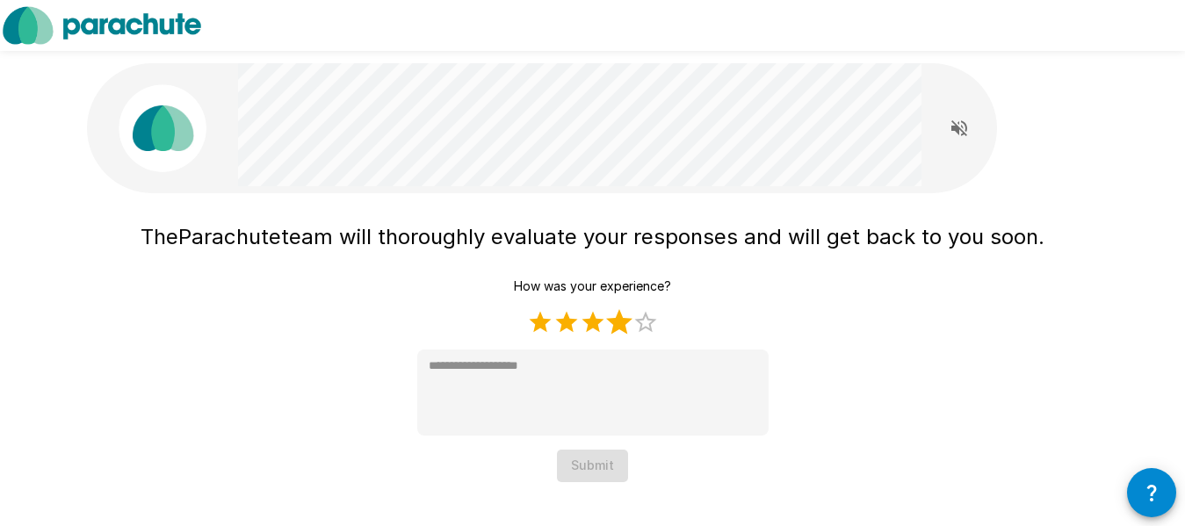
click at [617, 323] on label "4 Stars" at bounding box center [619, 322] width 26 height 26
type textarea "*"
click at [607, 472] on button "Submit" at bounding box center [592, 466] width 71 height 33
